Goal: Navigation & Orientation: Find specific page/section

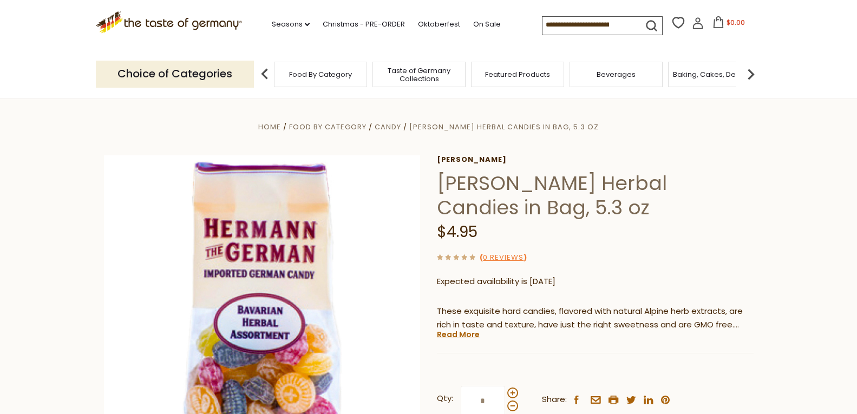
click at [432, 74] on span "Taste of Germany Collections" at bounding box center [419, 75] width 87 height 16
